Goal: Transaction & Acquisition: Purchase product/service

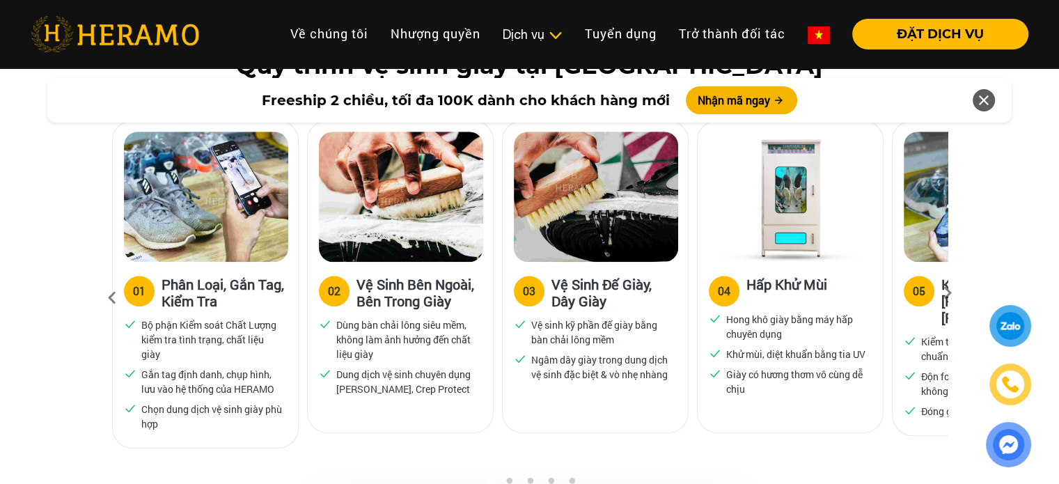
scroll to position [901, 0]
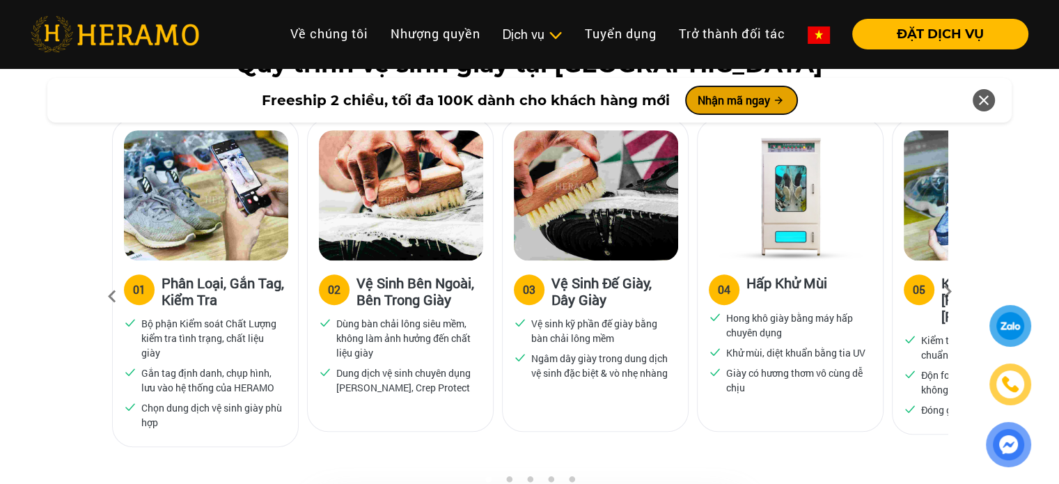
click at [737, 111] on button "Nhận mã ngay" at bounding box center [741, 100] width 111 height 28
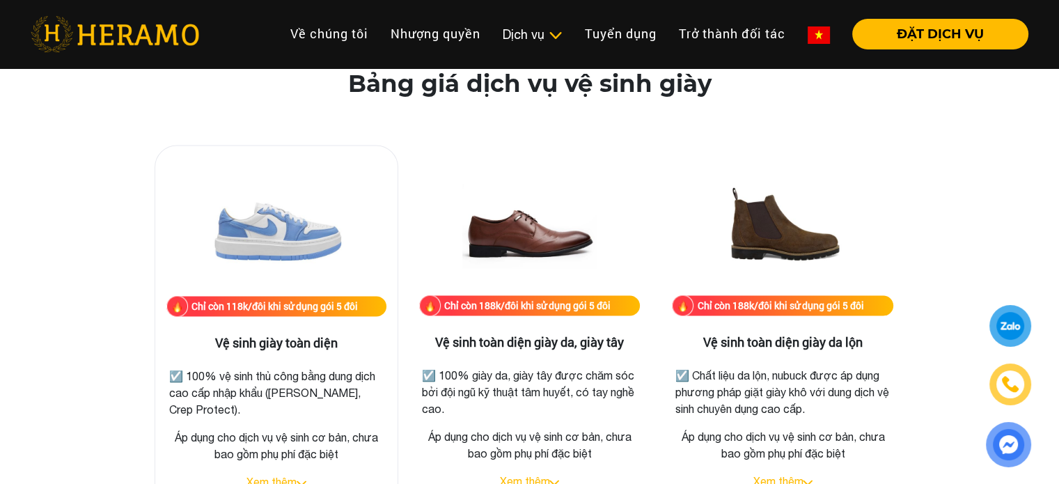
scroll to position [1875, 0]
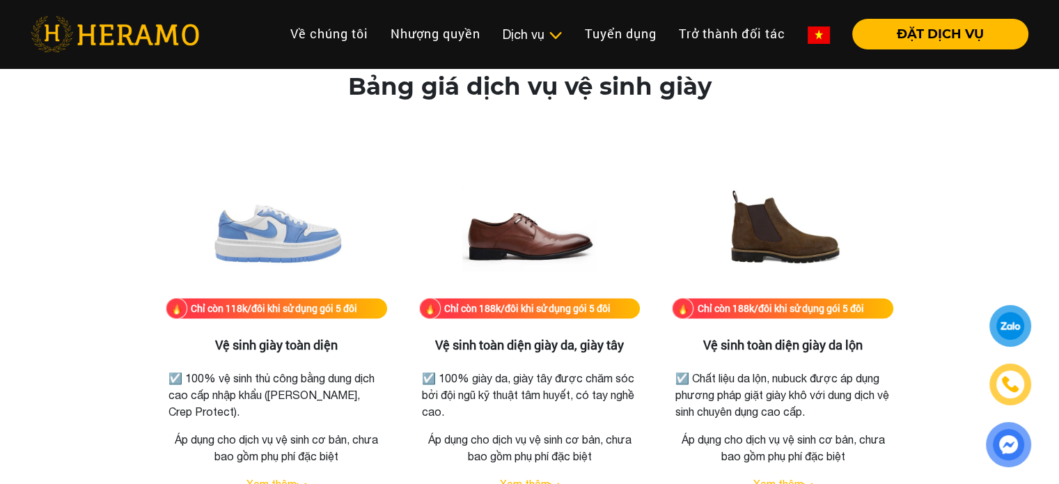
click at [278, 216] on img at bounding box center [276, 228] width 139 height 139
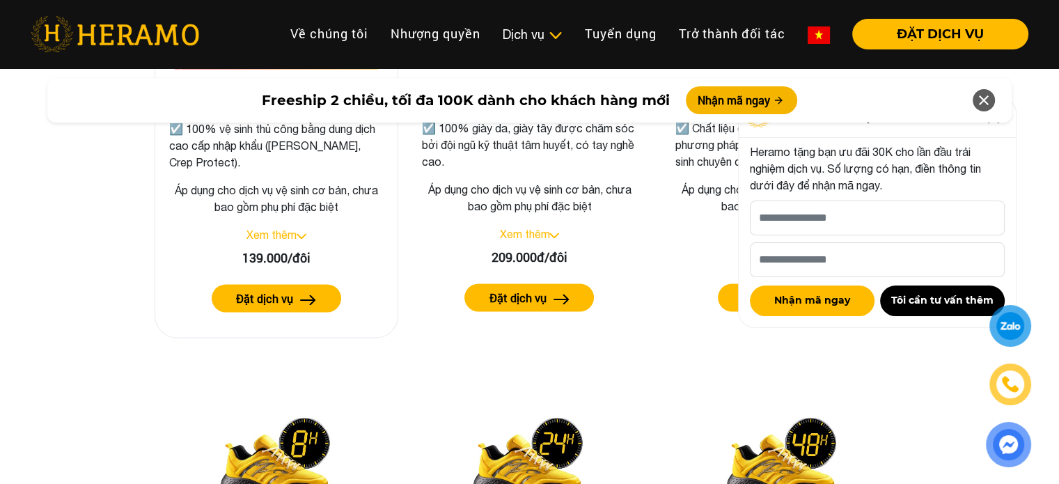
scroll to position [2127, 0]
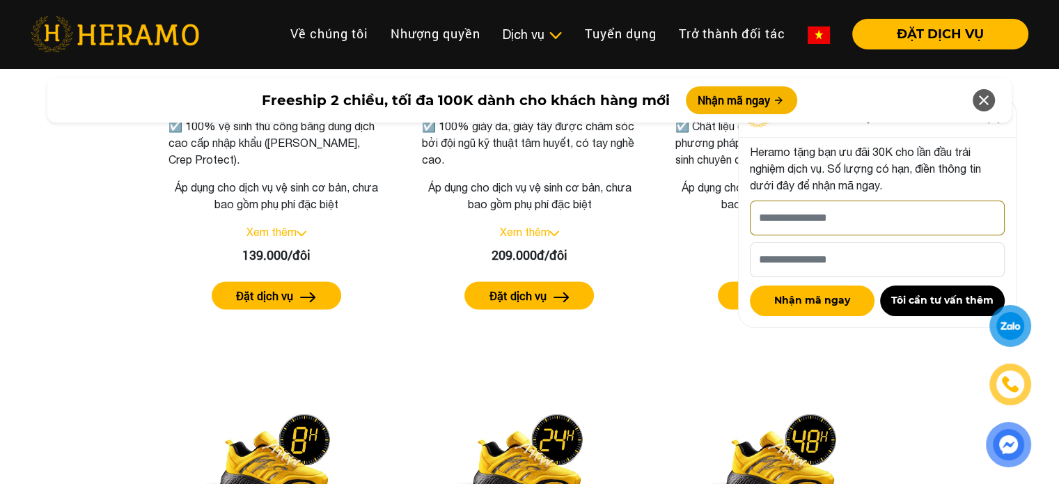
click at [836, 231] on input "[PERSON_NAME] xin tên của bạn nhé *" at bounding box center [877, 218] width 255 height 35
type input "**********"
click at [847, 258] on input "Số điện thoại HERAMO có thể liên hệ là *" at bounding box center [877, 259] width 255 height 35
type input "**********"
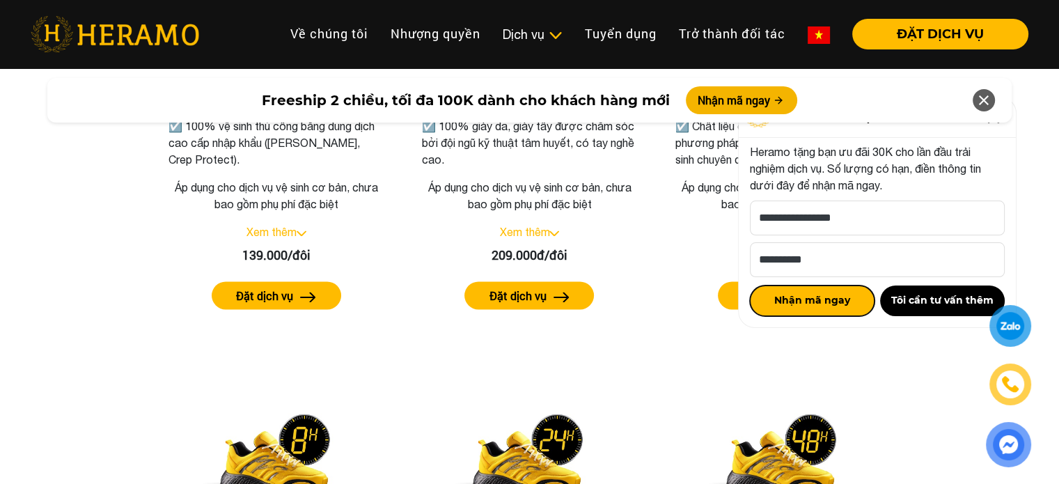
click at [813, 304] on button "Nhận mã ngay" at bounding box center [812, 301] width 125 height 31
click button "Nhận mã ngay" at bounding box center [812, 301] width 125 height 31
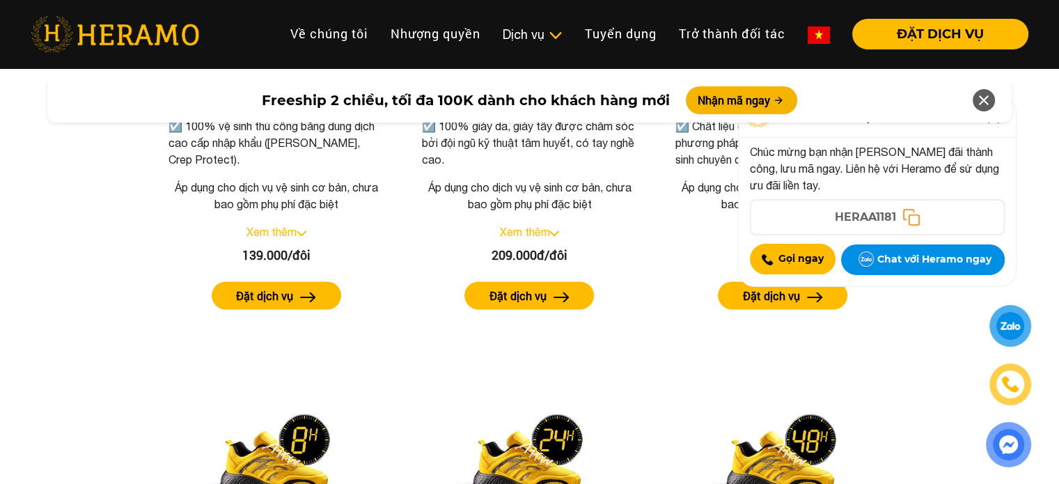
click at [905, 219] on icon at bounding box center [909, 215] width 10 height 10
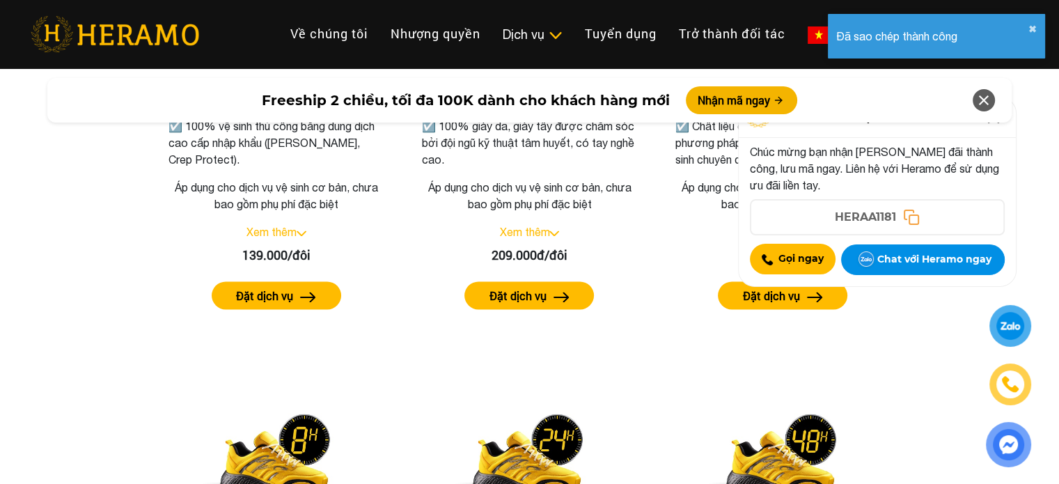
click at [988, 97] on icon at bounding box center [984, 100] width 17 height 25
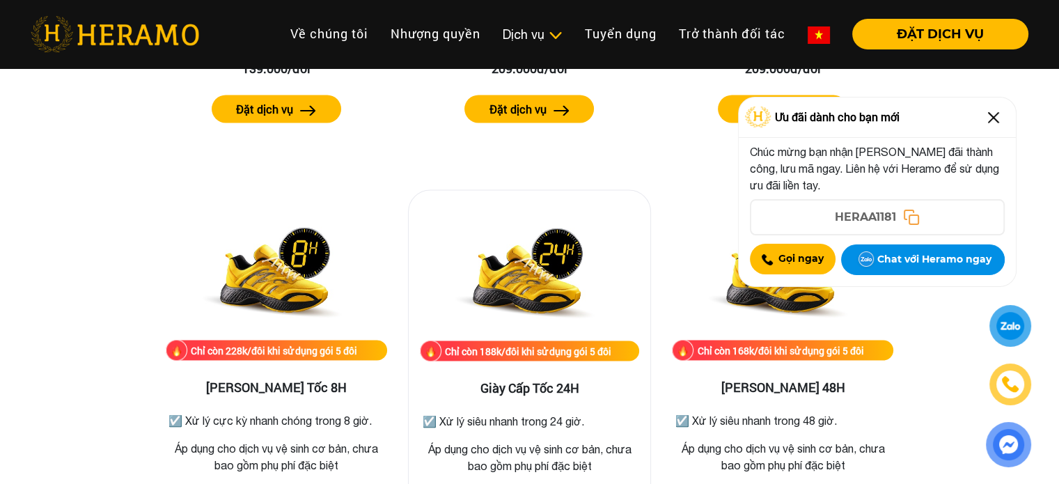
scroll to position [2314, 0]
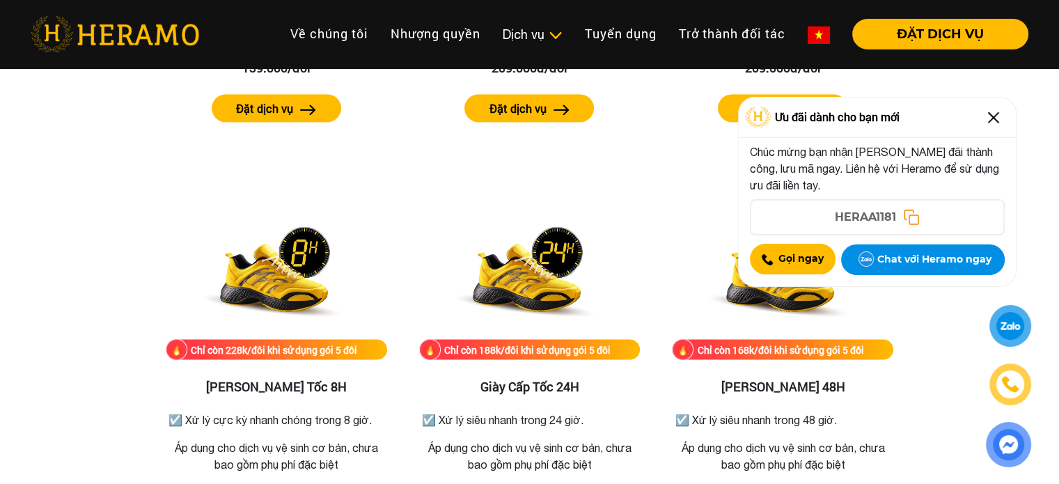
click at [997, 115] on img at bounding box center [994, 118] width 22 height 22
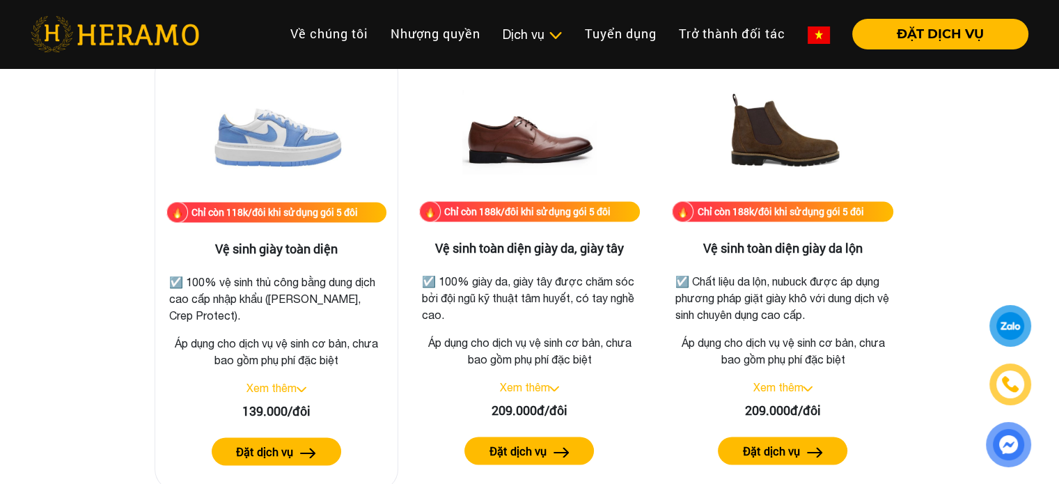
scroll to position [1974, 0]
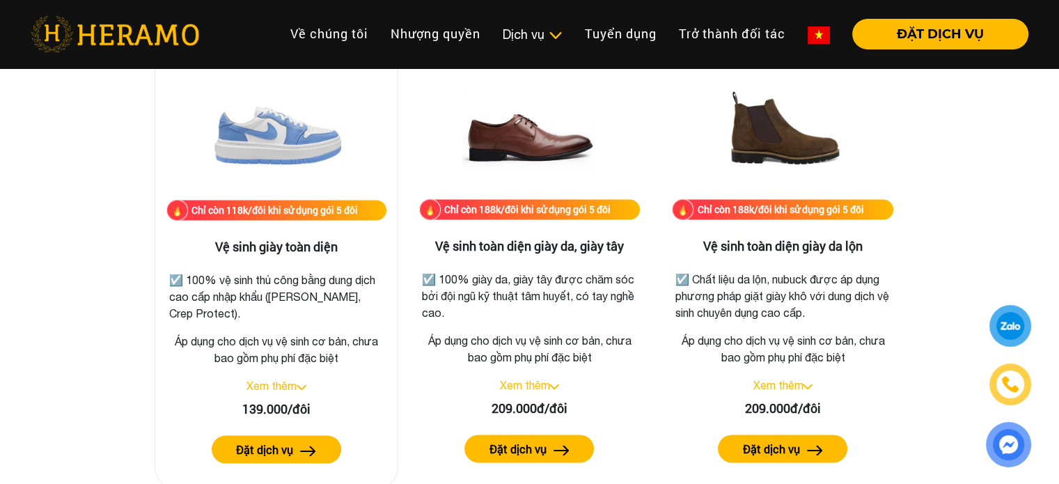
click at [274, 389] on link "Xem thêm" at bounding box center [272, 386] width 50 height 13
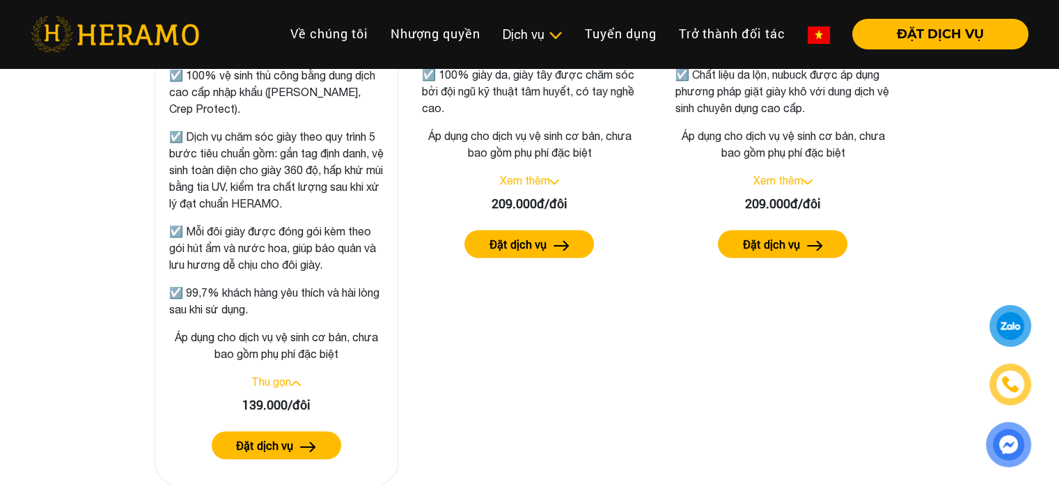
scroll to position [2178, 0]
click at [290, 437] on label "Đặt dịch vụ" at bounding box center [264, 445] width 57 height 17
